Goal: Task Accomplishment & Management: Use online tool/utility

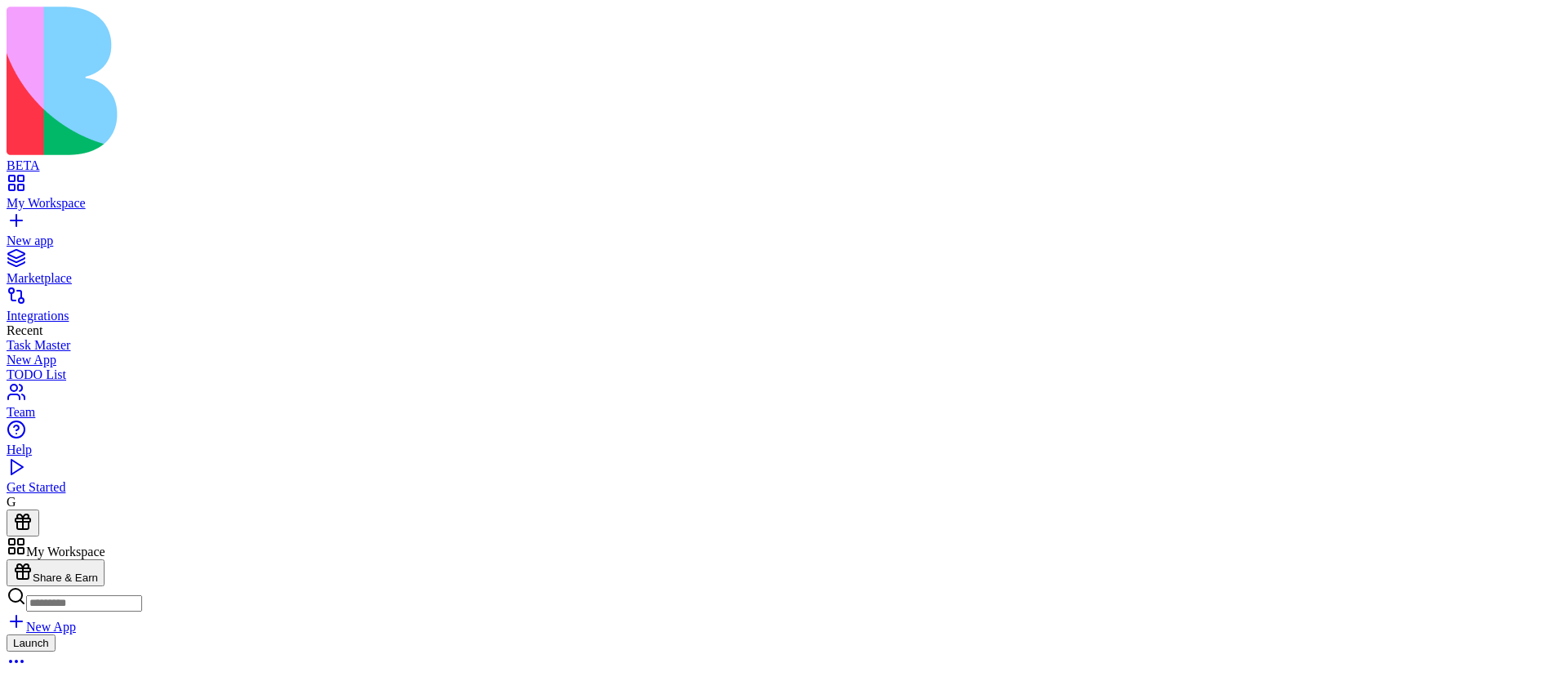
click at [56, 634] on button "Launch" at bounding box center [31, 643] width 49 height 17
click at [1523, 20] on html "BETA My Workspace New app Marketplace Integrations Recent Task Master New App T…" at bounding box center [784, 475] width 1568 height 950
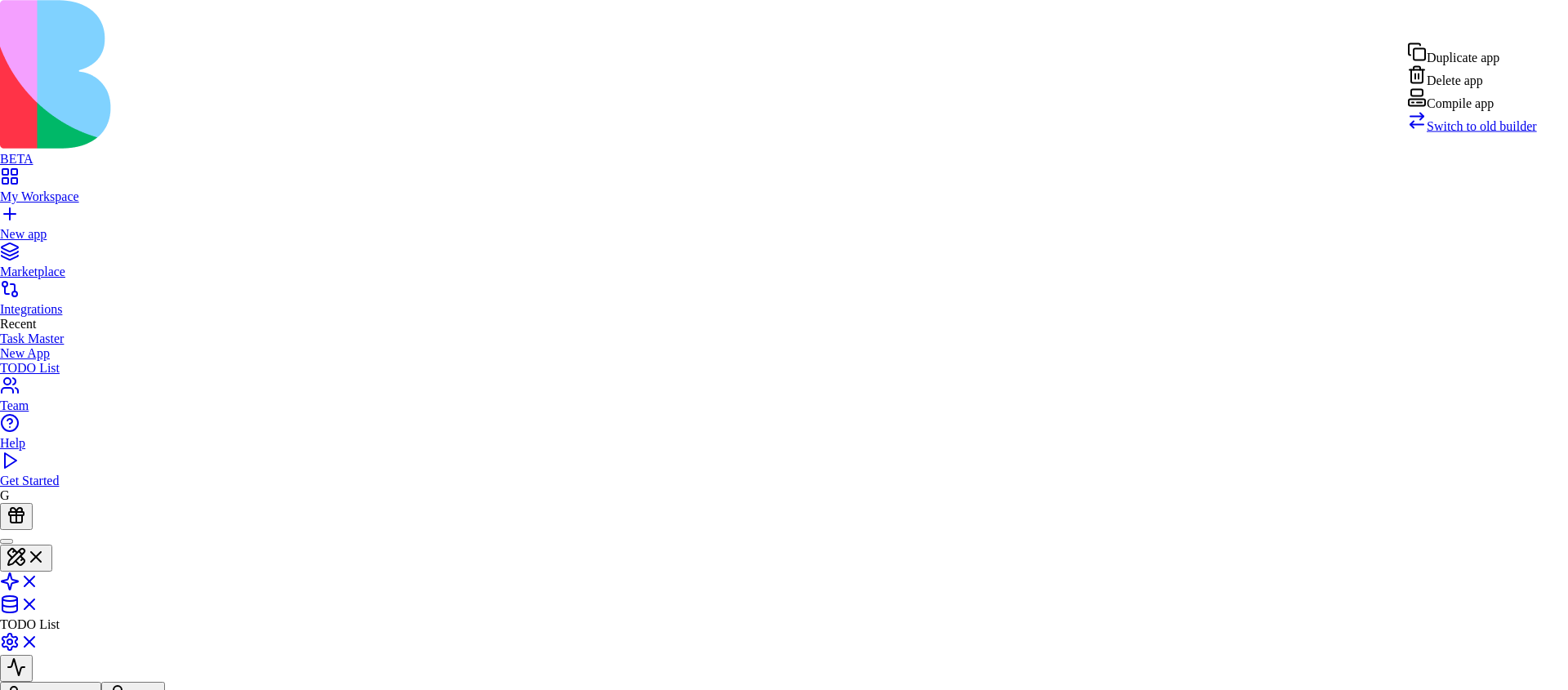
click at [1480, 111] on div "Compile app" at bounding box center [1472, 99] width 130 height 23
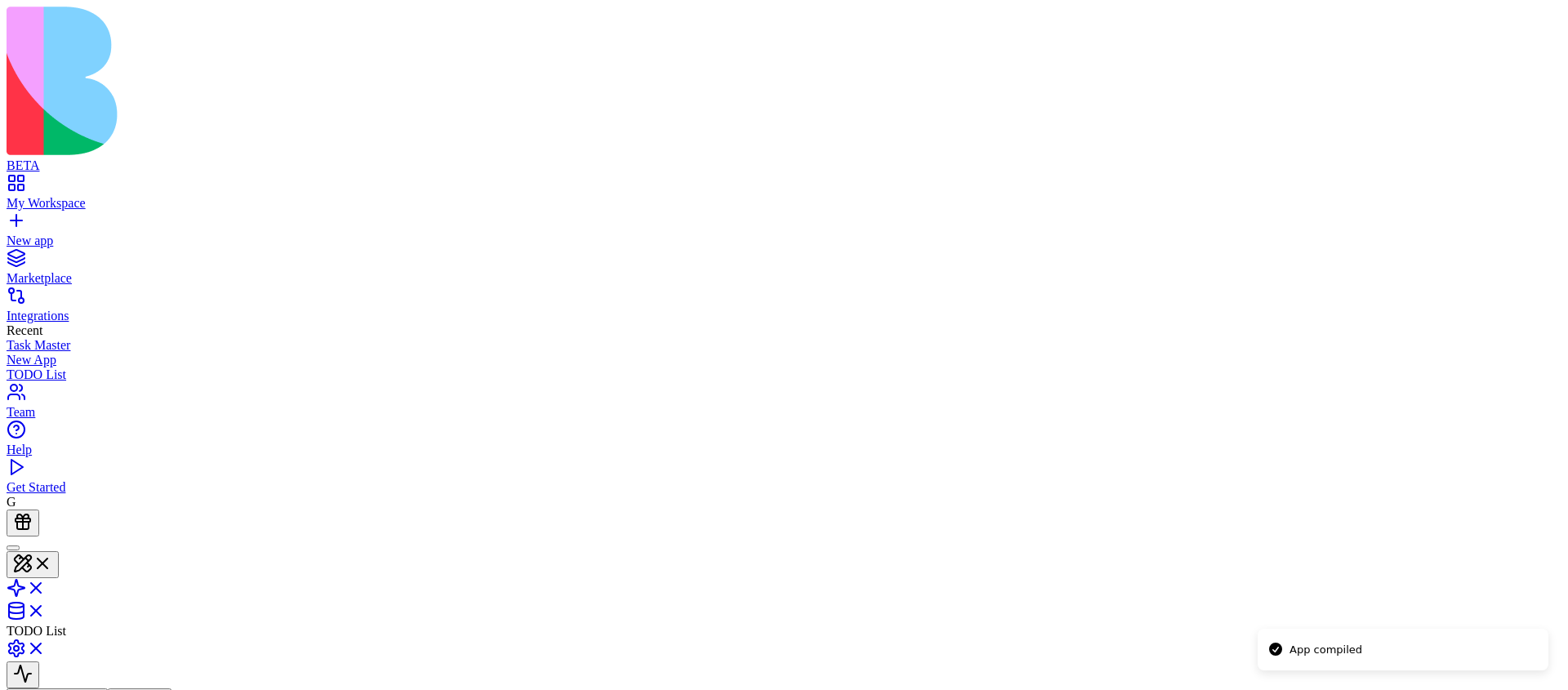
click at [15, 219] on link "New app" at bounding box center [784, 234] width 1555 height 29
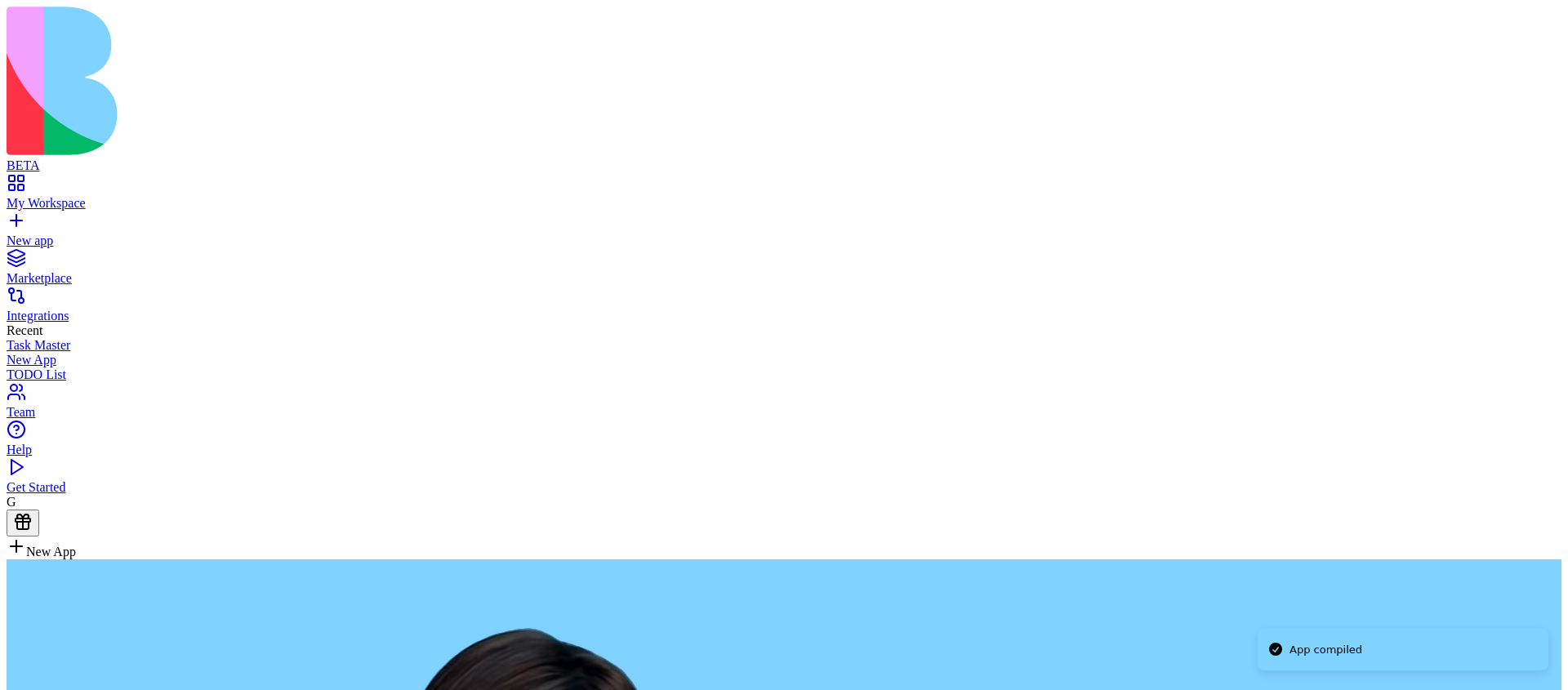
click at [98, 196] on div "My Workspace" at bounding box center [784, 203] width 1555 height 14
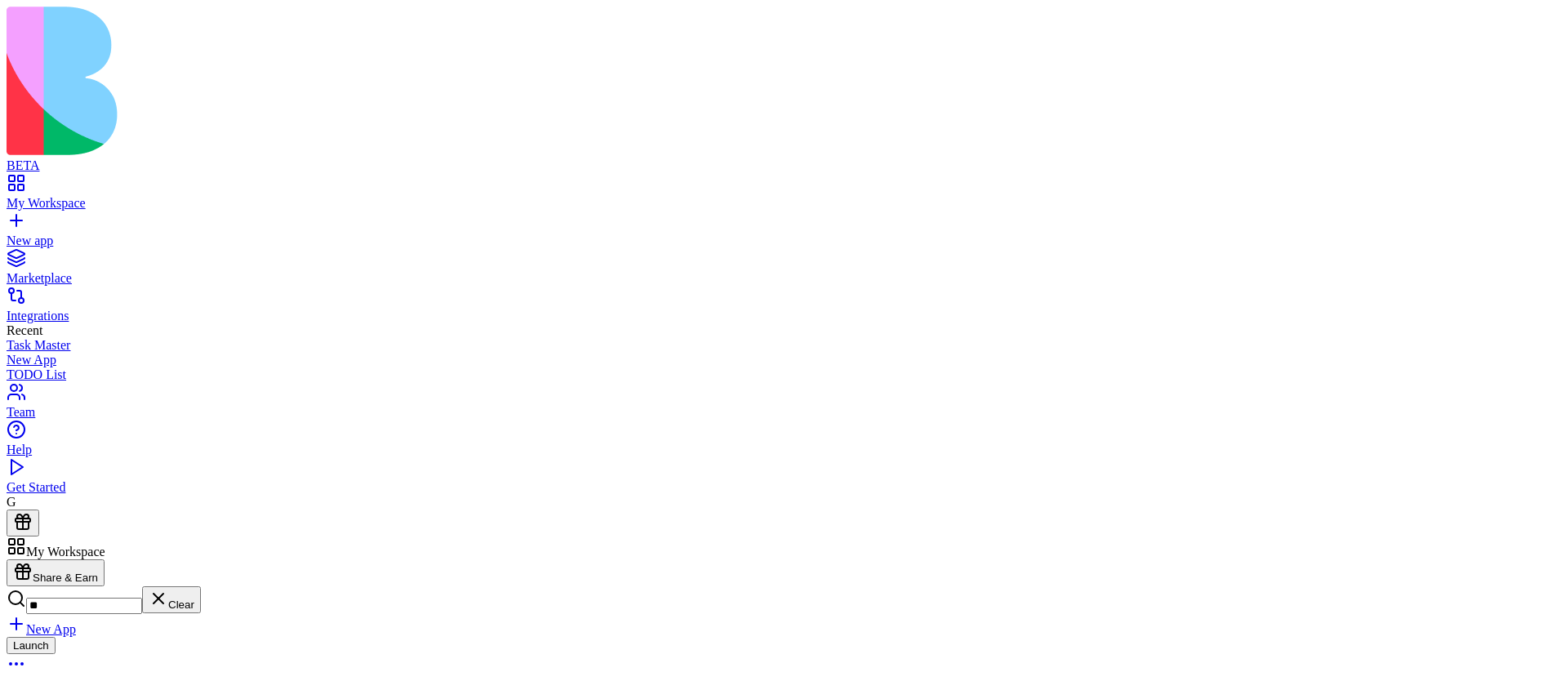
type input "*"
type input "****"
click at [56, 637] on button "Launch" at bounding box center [31, 646] width 49 height 17
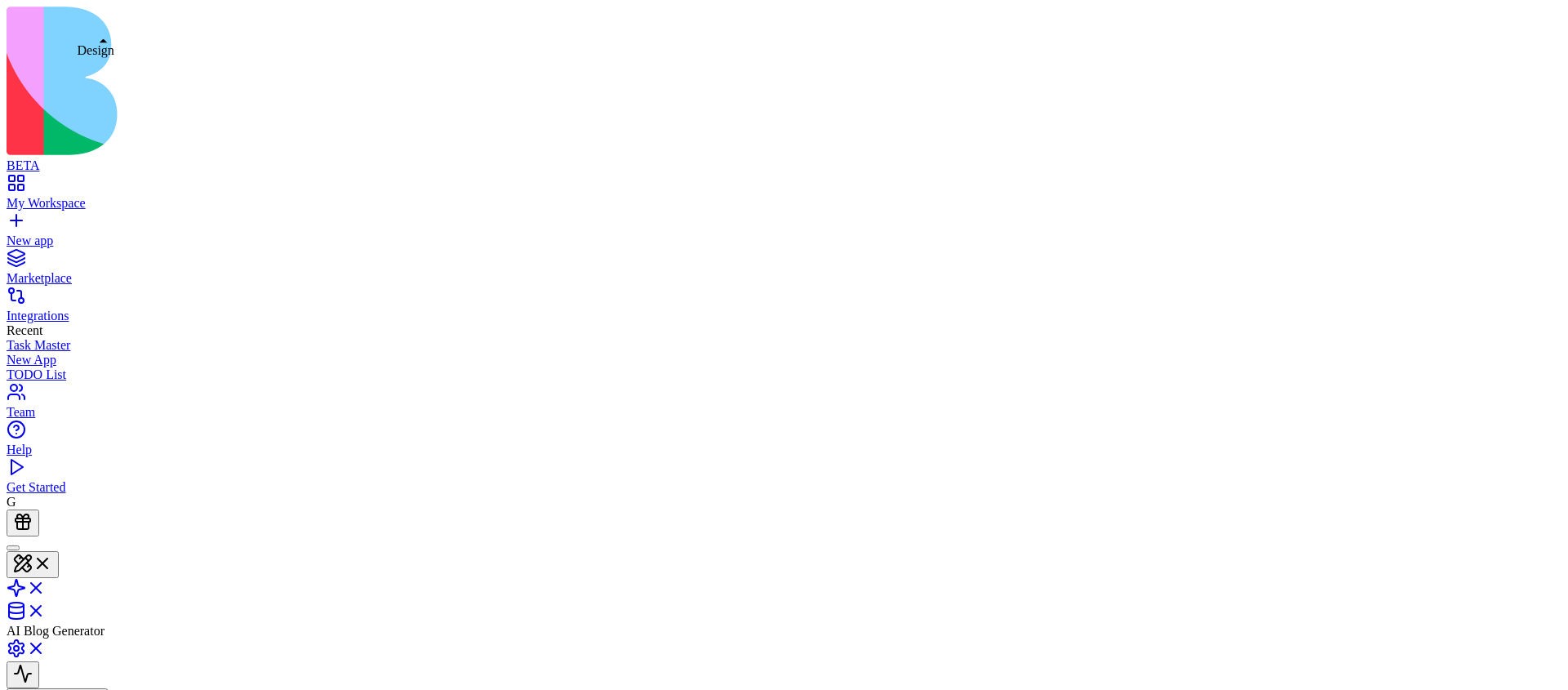
click at [59, 551] on button at bounding box center [33, 565] width 52 height 27
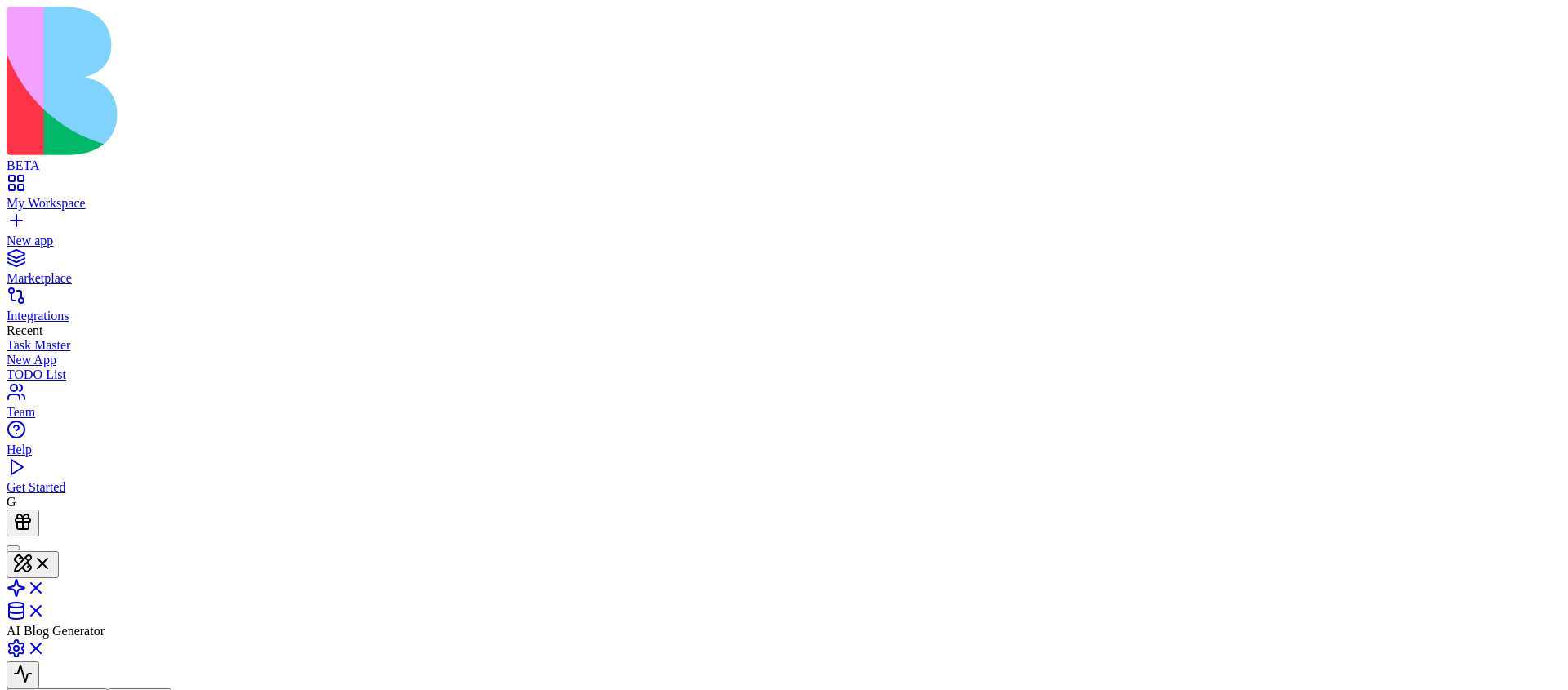
scroll to position [29, 77]
type textarea "**********"
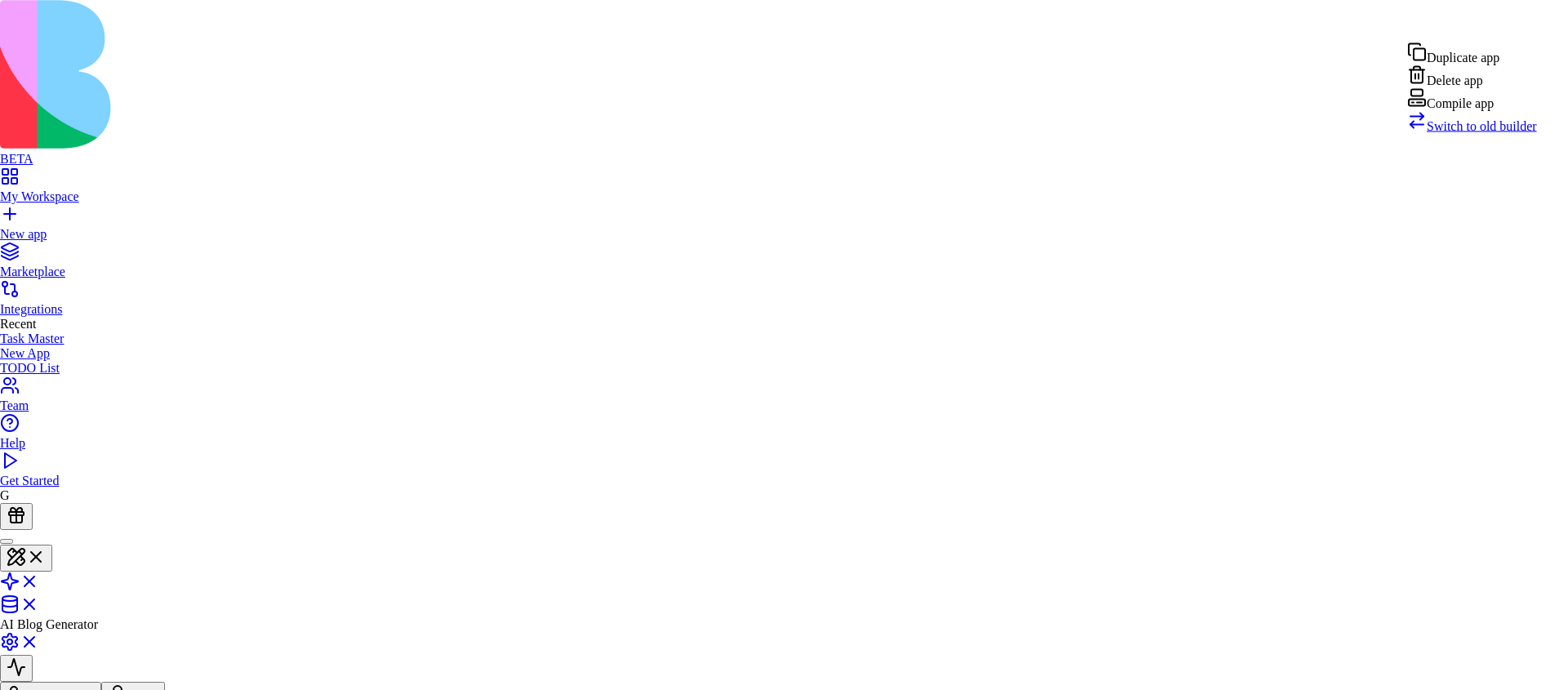
click at [1494, 111] on div "Compile app" at bounding box center [1472, 99] width 130 height 23
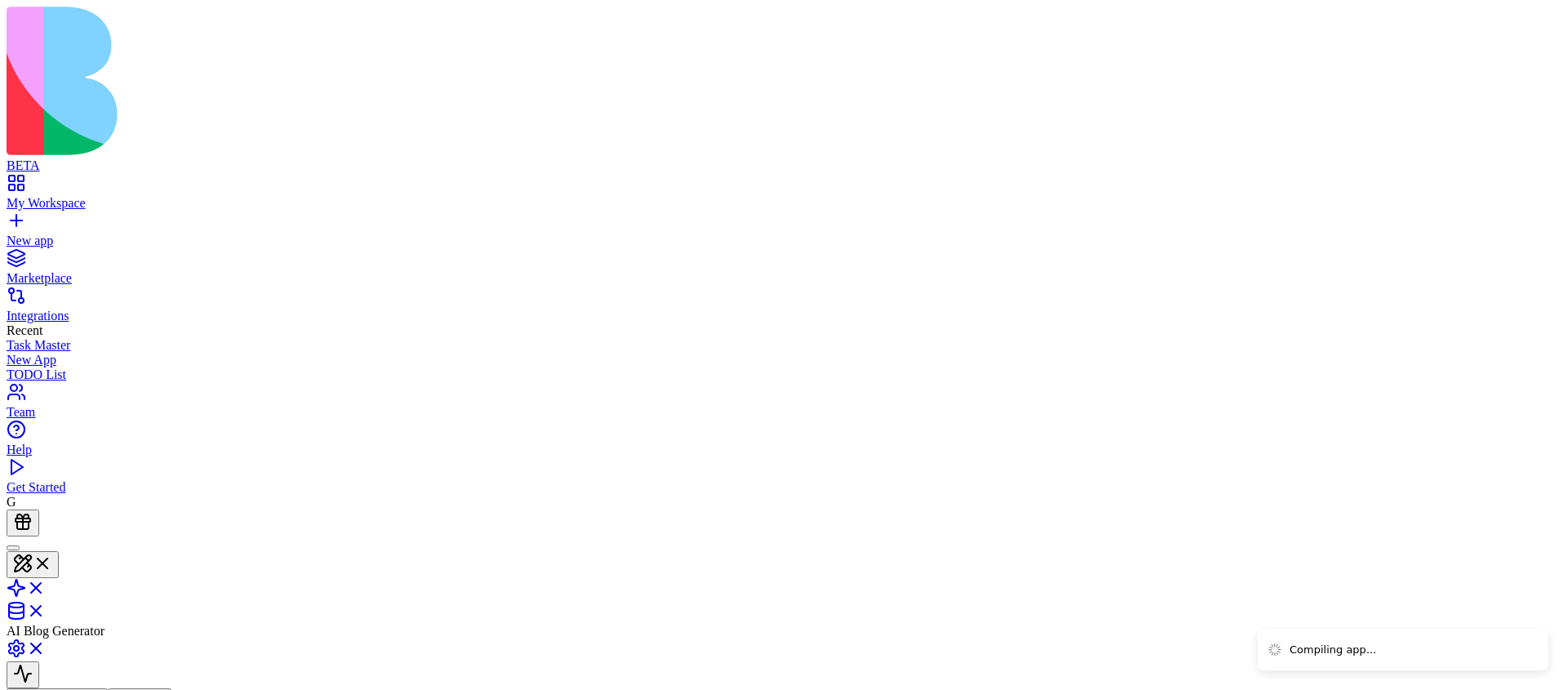
type button "on"
click at [1524, 22] on html "BETA My Workspace New app Marketplace Integrations Recent Task Master New App T…" at bounding box center [784, 571] width 1568 height 1143
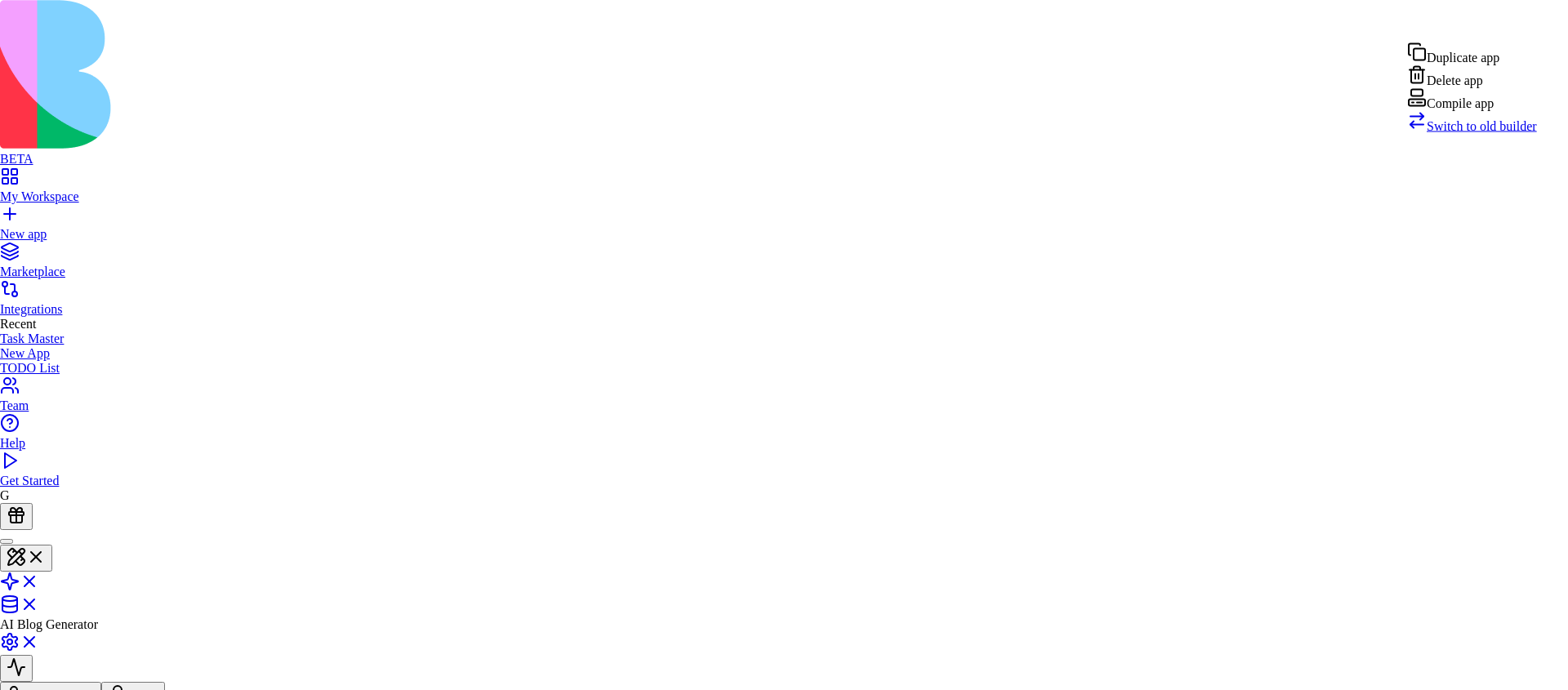
click at [1494, 111] on div "Compile app" at bounding box center [1472, 99] width 130 height 23
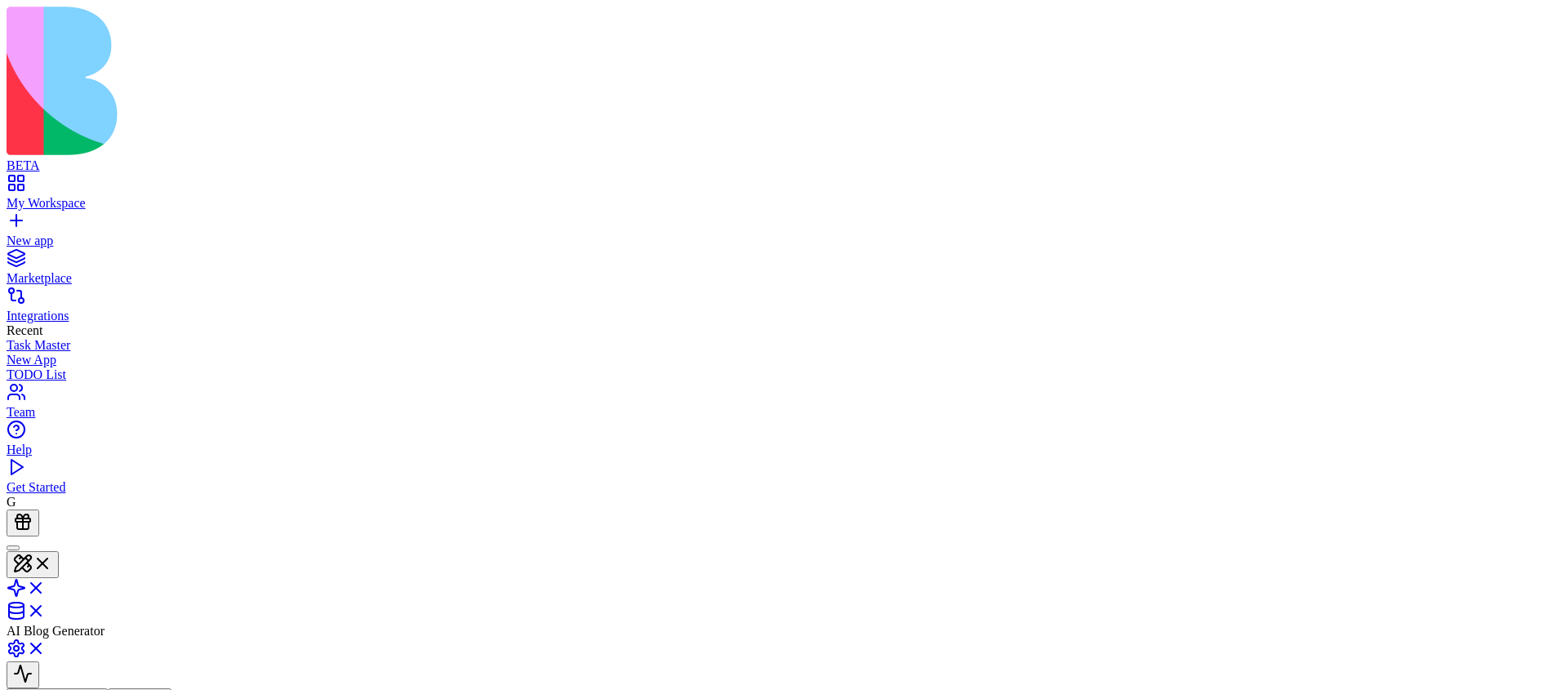
click at [1510, 25] on html "BETA My Workspace New app Marketplace Integrations Recent Task Master New App T…" at bounding box center [784, 571] width 1568 height 1143
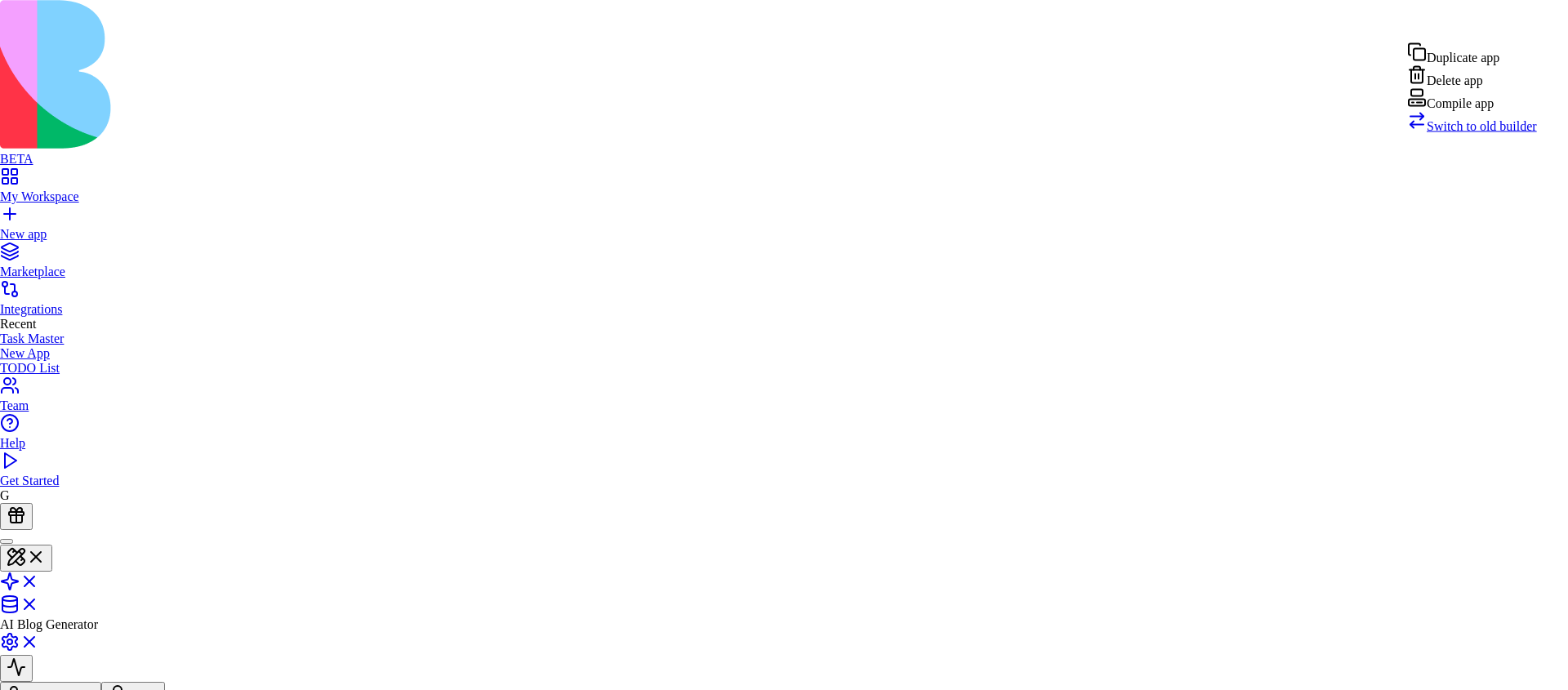
click at [1484, 111] on div "Compile app" at bounding box center [1472, 99] width 130 height 23
